Goal: Task Accomplishment & Management: Complete application form

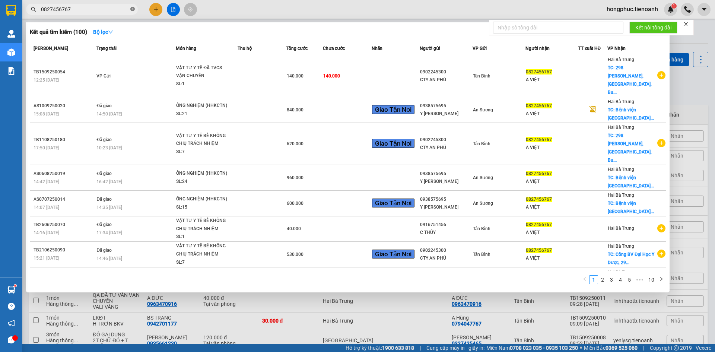
click at [133, 10] on icon "close-circle" at bounding box center [132, 9] width 4 height 4
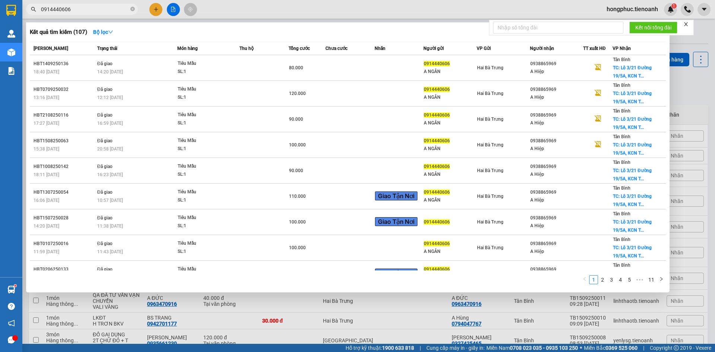
type input "0914440606"
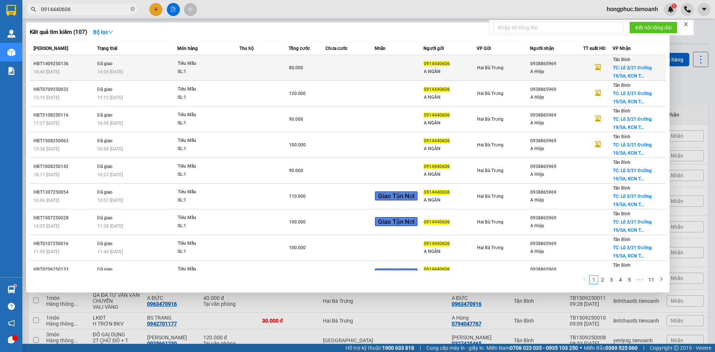
click at [143, 67] on td "Đã giao 14:20 - 15/09" at bounding box center [136, 68] width 82 height 26
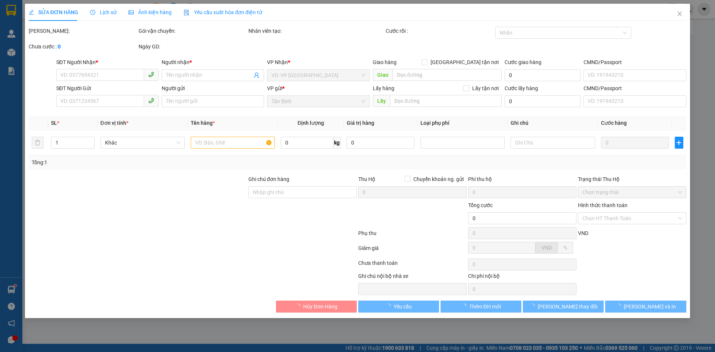
type input "0938865969"
type input "A Hiệp"
checkbox input "true"
type input "Lô 3/21 Đường 19/5A, KCN Tân Bình, P, Tây Thạnh, Tân Phú, Hồ Chí Minh"
type input "50.000"
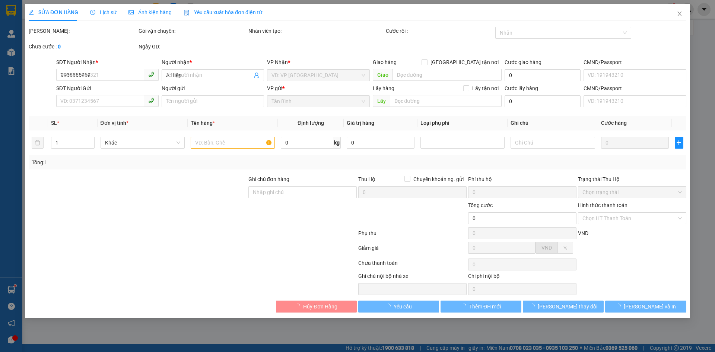
type input "250605504"
type input "0914440606"
type input "A NGÂN"
type input "80.000"
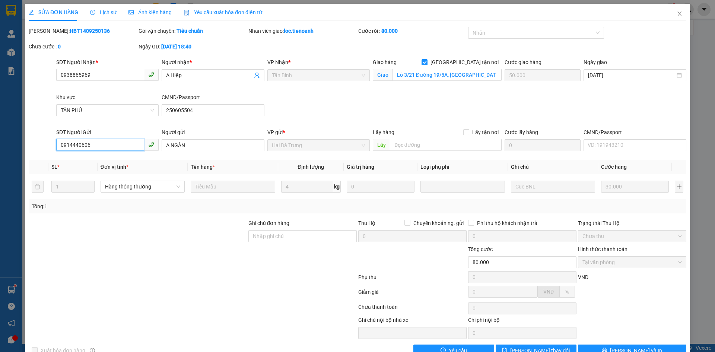
click at [106, 144] on input "0914440606" at bounding box center [100, 145] width 88 height 12
drag, startPoint x: 106, startPoint y: 144, endPoint x: 102, endPoint y: 144, distance: 4.1
click at [102, 144] on input "0914440606" at bounding box center [100, 145] width 88 height 12
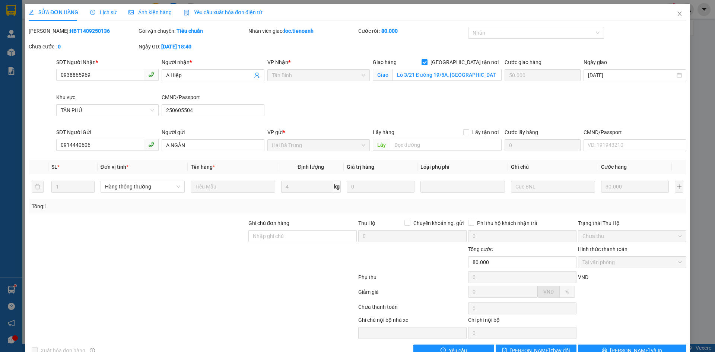
click at [70, 28] on b "HBT1409250136" at bounding box center [90, 31] width 40 height 6
copy b "HBT1409250136"
click at [678, 14] on icon "close" at bounding box center [680, 14] width 4 height 4
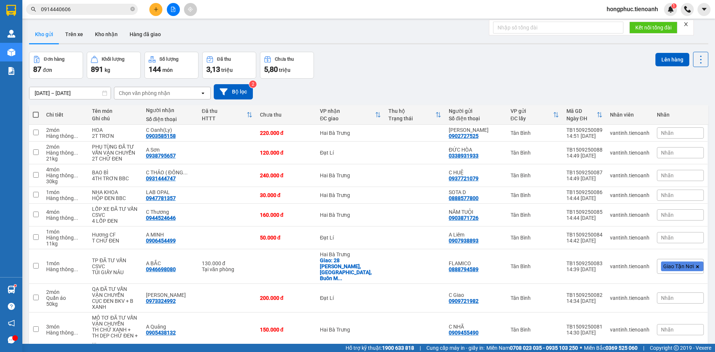
click at [72, 6] on input "0914440606" at bounding box center [85, 9] width 88 height 8
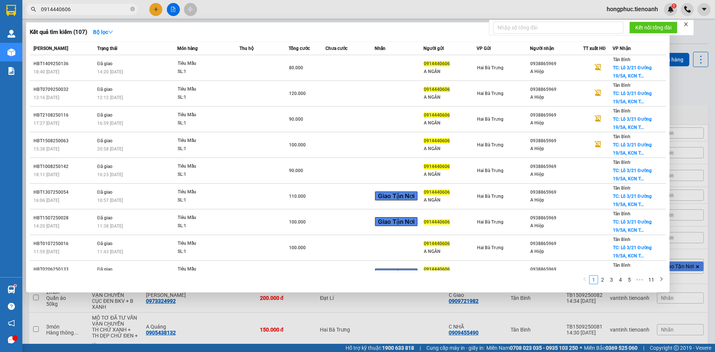
click at [625, 5] on div at bounding box center [357, 176] width 715 height 352
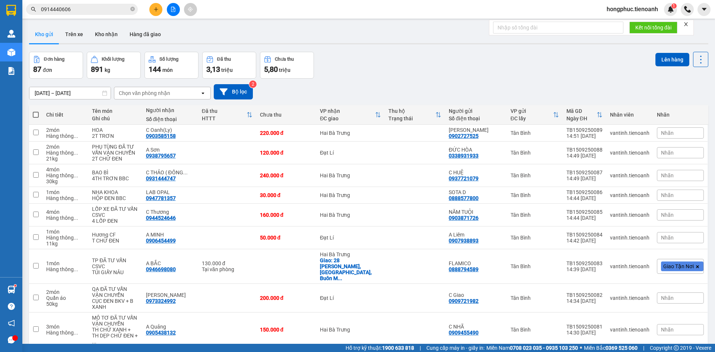
click at [625, 10] on span "hongphuc.tienoanh" at bounding box center [632, 8] width 63 height 9
click at [622, 22] on span "Đăng xuất" at bounding box center [635, 23] width 48 height 8
